Goal: Task Accomplishment & Management: Complete application form

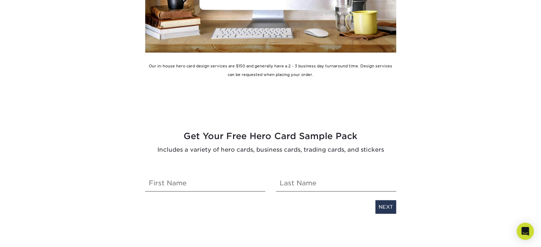
scroll to position [1400, 0]
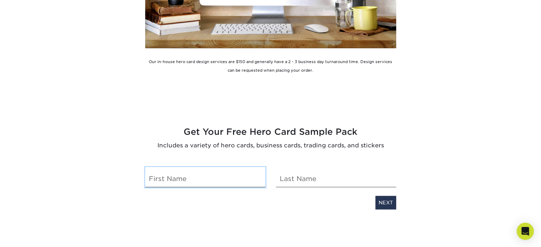
click at [158, 178] on input "text" at bounding box center [205, 178] width 120 height 20
type input "[PERSON_NAME]"
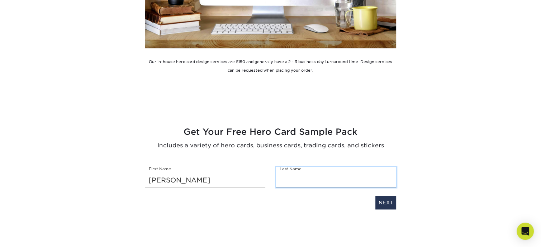
type input "c"
type input "[PERSON_NAME]"
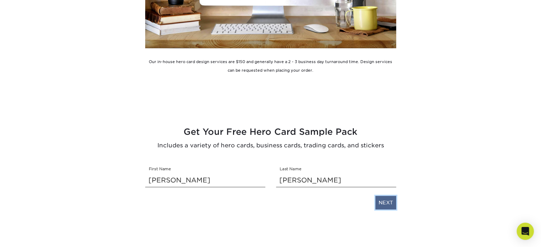
click at [393, 201] on link "NEXT" at bounding box center [386, 203] width 21 height 14
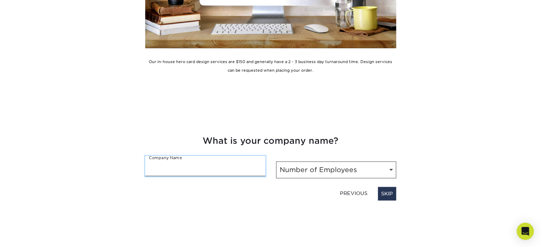
click at [180, 171] on input "text" at bounding box center [205, 166] width 120 height 20
click at [391, 193] on link "SKIP" at bounding box center [387, 194] width 18 height 14
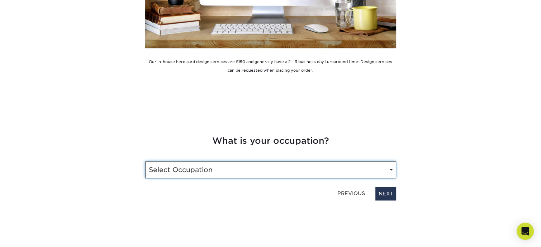
click at [328, 170] on select "Select Occupation Driver Marketing Public Relations Operations Owner Graphic De…" at bounding box center [270, 170] width 251 height 17
select select "Graphic Designer / Freelancer"
click at [145, 162] on select "Select Occupation Driver Marketing Public Relations Operations Owner Graphic De…" at bounding box center [270, 170] width 251 height 17
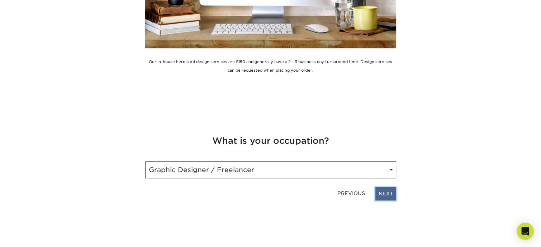
click at [380, 191] on link "NEXT" at bounding box center [386, 194] width 21 height 14
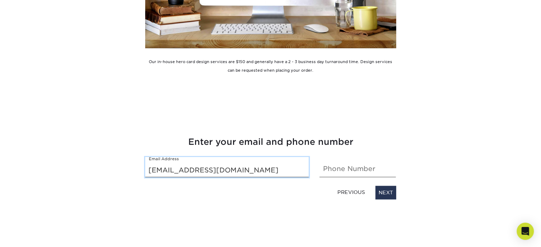
type input "[EMAIL_ADDRESS][DOMAIN_NAME]"
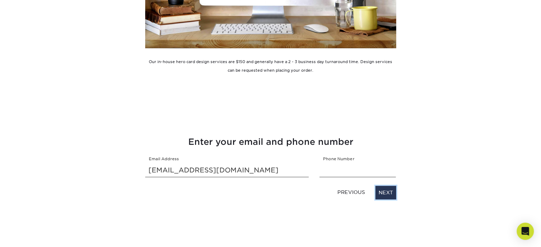
click at [380, 191] on link "NEXT" at bounding box center [386, 193] width 21 height 14
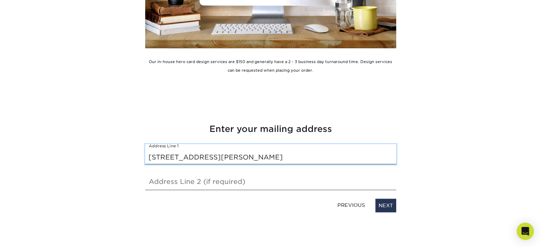
type input "[STREET_ADDRESS][PERSON_NAME]"
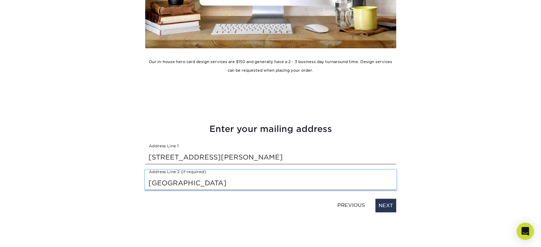
type input "[GEOGRAPHIC_DATA]"
click at [303, 177] on input "[GEOGRAPHIC_DATA]" at bounding box center [270, 180] width 251 height 20
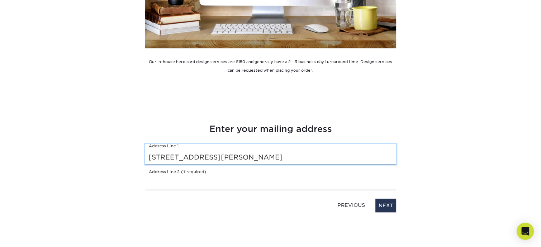
click at [274, 159] on input "[STREET_ADDRESS][PERSON_NAME]" at bounding box center [270, 155] width 251 height 20
paste input "[GEOGRAPHIC_DATA]"
type input "[STREET_ADDRESS][PERSON_NAME]"
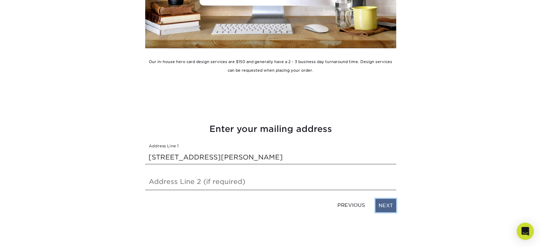
click at [384, 206] on link "NEXT" at bounding box center [386, 206] width 21 height 14
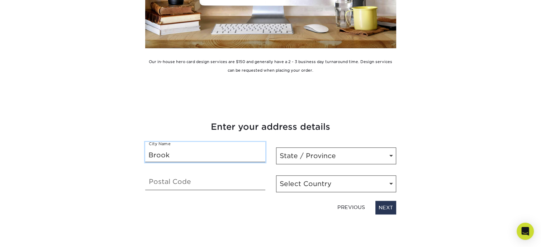
type input "Brook"
click at [346, 208] on link "PREVIOUS" at bounding box center [351, 207] width 33 height 11
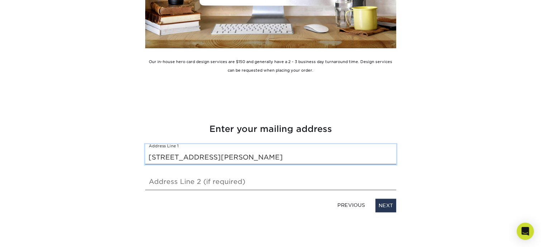
drag, startPoint x: 214, startPoint y: 158, endPoint x: 312, endPoint y: 184, distance: 101.5
click at [312, 184] on div "Enter your mailing address Address Line 1 [STREET_ADDRESS][PERSON_NAME] Address…" at bounding box center [271, 168] width 262 height 90
type input "[STREET_ADDRESS][PERSON_NAME]"
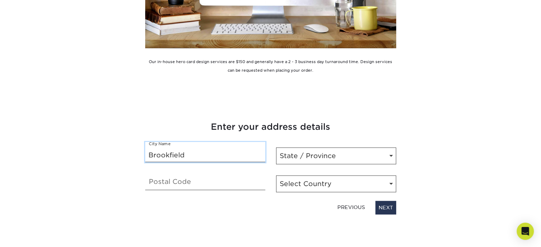
type input "Brookfield"
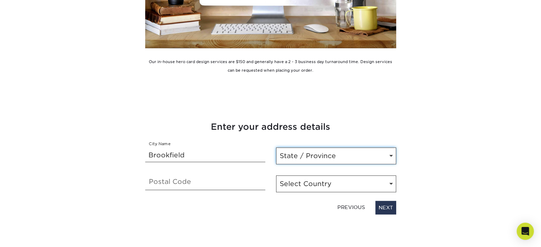
click at [291, 164] on select "State / Province [US_STATE] [US_STATE] [US_STATE] [US_STATE] [US_STATE] [US_STA…" at bounding box center [336, 156] width 120 height 17
select select "IL"
click at [276, 148] on select "State / Province [US_STATE] [US_STATE] [US_STATE] [US_STATE] [US_STATE] [US_STA…" at bounding box center [336, 156] width 120 height 17
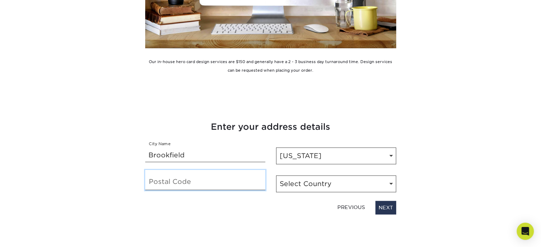
click at [215, 177] on input "text" at bounding box center [205, 180] width 120 height 20
type input "60513"
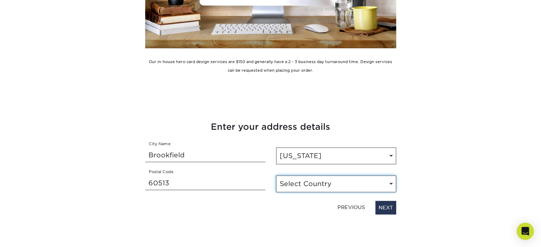
click at [301, 184] on select "Select Country [GEOGRAPHIC_DATA] [GEOGRAPHIC_DATA]" at bounding box center [336, 184] width 120 height 17
select select "US"
click at [276, 176] on select "Select Country [GEOGRAPHIC_DATA] [GEOGRAPHIC_DATA]" at bounding box center [336, 184] width 120 height 17
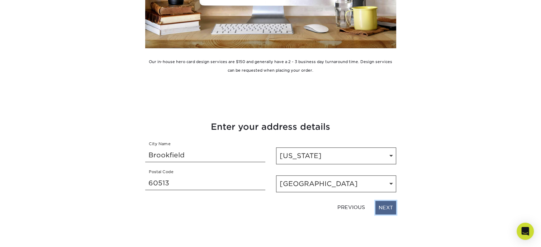
click at [381, 206] on link "NEXT" at bounding box center [386, 208] width 21 height 14
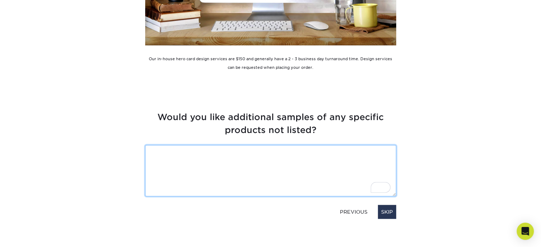
scroll to position [1408, 0]
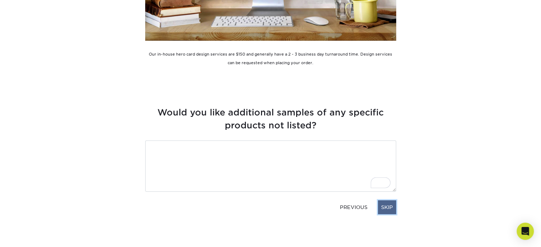
click at [383, 207] on link "SKIP" at bounding box center [387, 208] width 18 height 14
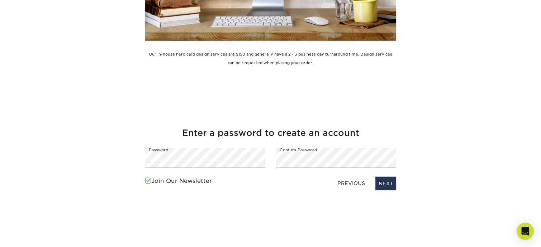
click at [200, 180] on label "Join Our Newsletter" at bounding box center [178, 181] width 67 height 9
click at [0, 0] on input "Join Our Newsletter" at bounding box center [0, 0] width 0 height 0
click at [383, 181] on link "NEXT" at bounding box center [386, 184] width 21 height 14
click at [386, 180] on link "NEXT" at bounding box center [386, 184] width 21 height 14
click at [383, 186] on link "NEXT" at bounding box center [386, 184] width 21 height 14
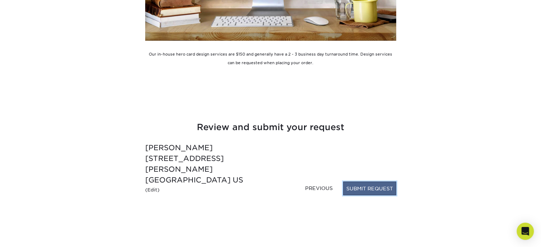
click at [354, 191] on button "SUBMIT REQUEST" at bounding box center [369, 189] width 53 height 14
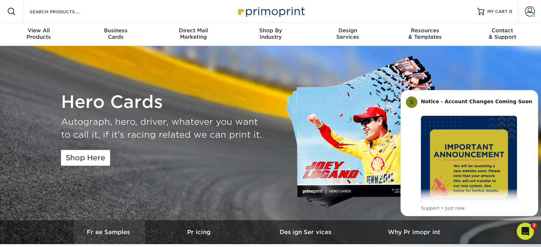
click at [116, 237] on link "Free Samples" at bounding box center [110, 232] width 72 height 24
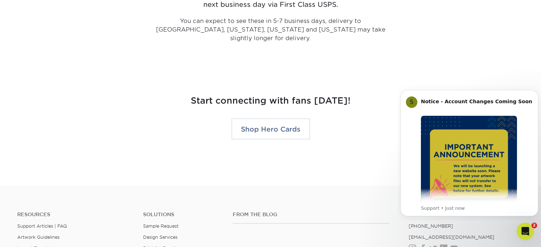
scroll to position [1478, 0]
click at [283, 132] on div "Start connecting with fans today! Shop Hero Cards" at bounding box center [271, 115] width 431 height 75
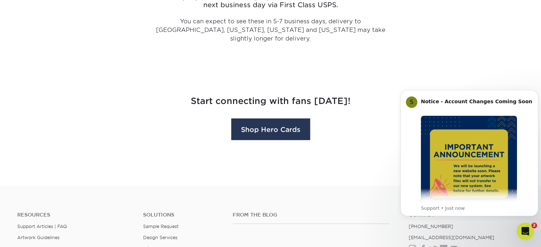
click at [273, 121] on link "Shop Hero Cards" at bounding box center [270, 130] width 79 height 22
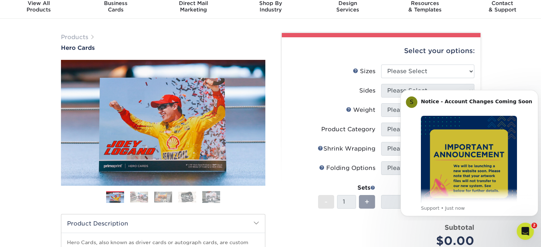
click at [213, 194] on img at bounding box center [211, 197] width 18 height 12
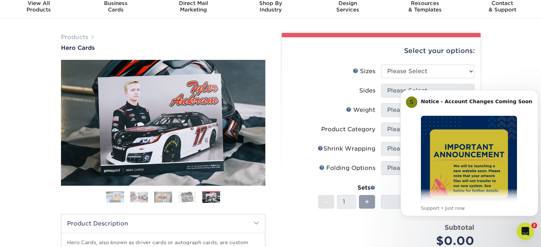
click at [191, 195] on img at bounding box center [187, 197] width 18 height 11
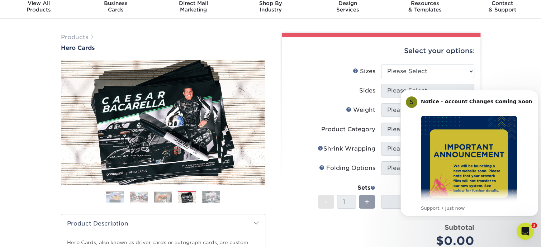
click at [170, 195] on img at bounding box center [163, 197] width 18 height 11
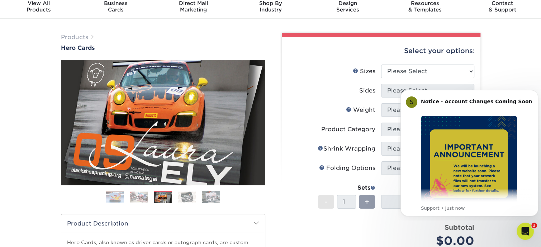
click at [144, 198] on img at bounding box center [139, 197] width 18 height 11
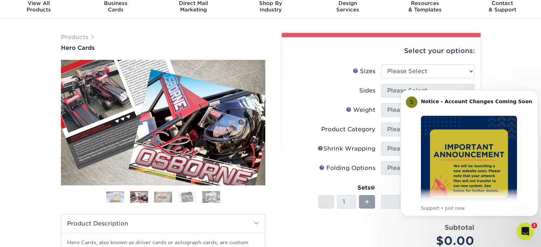
click at [123, 201] on img at bounding box center [115, 197] width 18 height 11
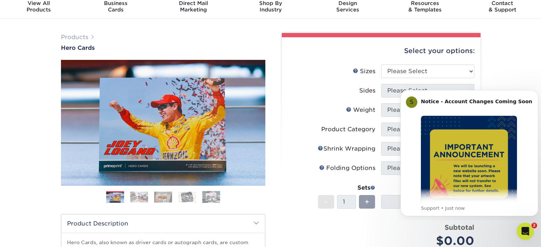
click at [140, 194] on img at bounding box center [139, 197] width 18 height 11
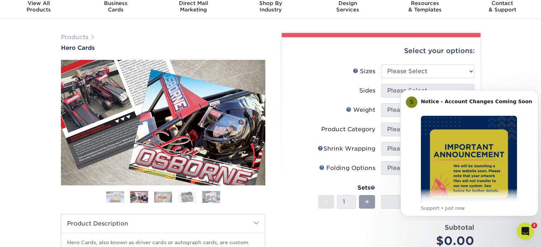
click at [159, 195] on img at bounding box center [163, 197] width 18 height 11
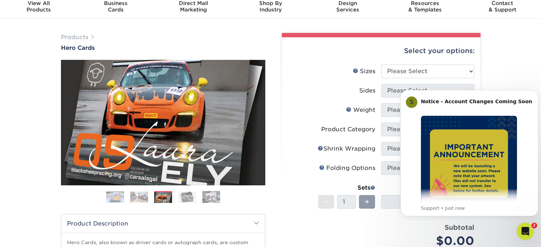
click at [184, 195] on img at bounding box center [187, 197] width 18 height 11
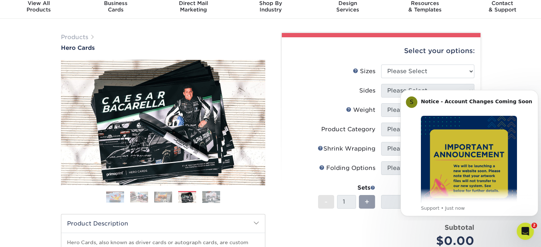
click at [210, 196] on img at bounding box center [211, 197] width 18 height 12
